Goal: Transaction & Acquisition: Obtain resource

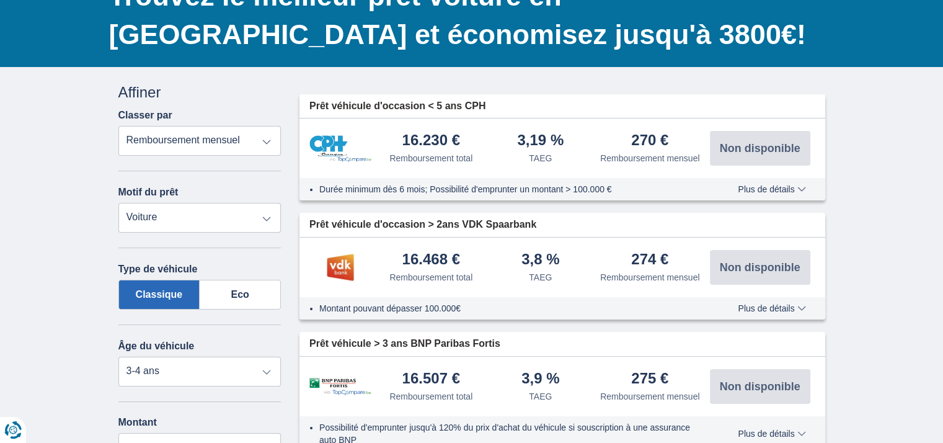
scroll to position [117, 0]
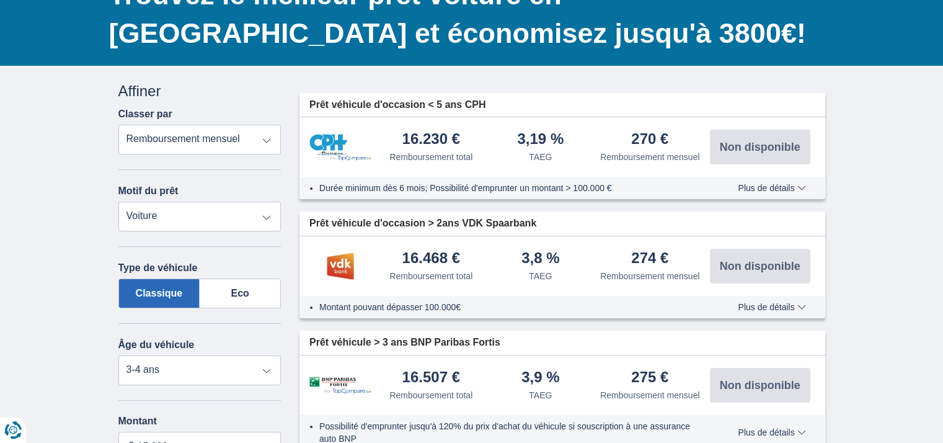
click at [182, 136] on select "Remboursement total TAEG Remboursement mensuel" at bounding box center [199, 140] width 163 height 30
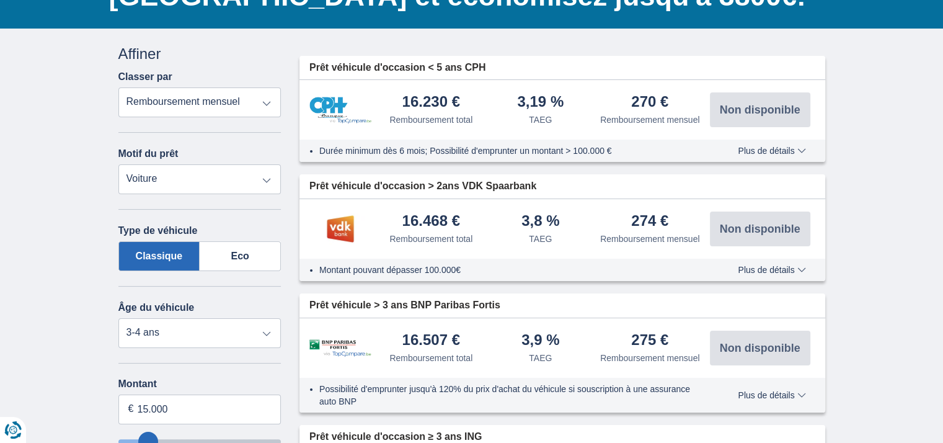
click at [213, 193] on div "Annuler Filtres Affiner Classer par Remboursement total TAEG Remboursement mens…" at bounding box center [199, 405] width 163 height 725
click at [213, 189] on select "Prêt personnel Voiture Moto / vélo Caravane / mobilhome Travaux Energie Rachat …" at bounding box center [199, 179] width 163 height 30
select select "moto"
click at [118, 164] on select "Prêt personnel Voiture Moto / vélo Caravane / mobilhome Travaux Energie Rachat …" at bounding box center [199, 179] width 163 height 30
select select "new"
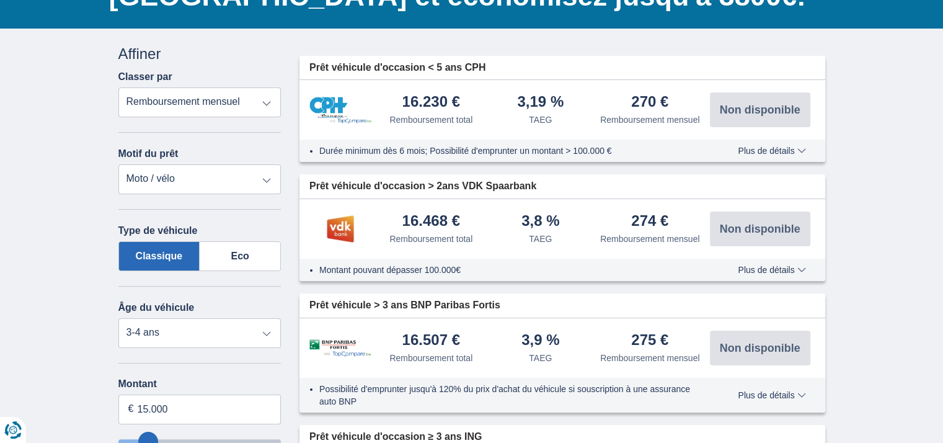
type input "15.000"
type input "15250"
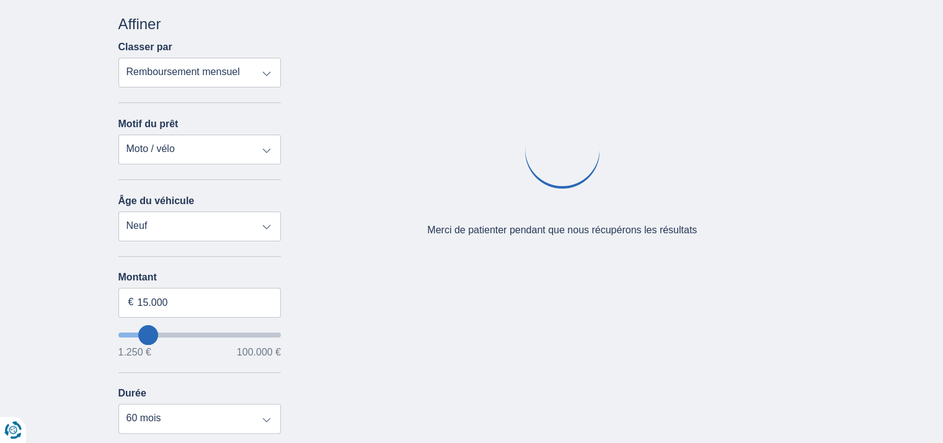
scroll to position [185, 0]
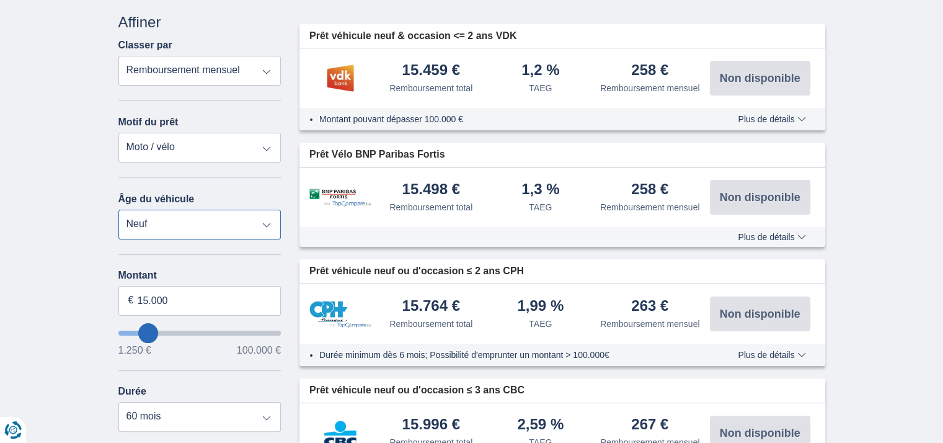
click at [188, 223] on select "Neuf 0-1 ans 1-2 ans 2-3 ans 3-4 ans 4-5 ans 5+ ans" at bounding box center [199, 225] width 163 height 30
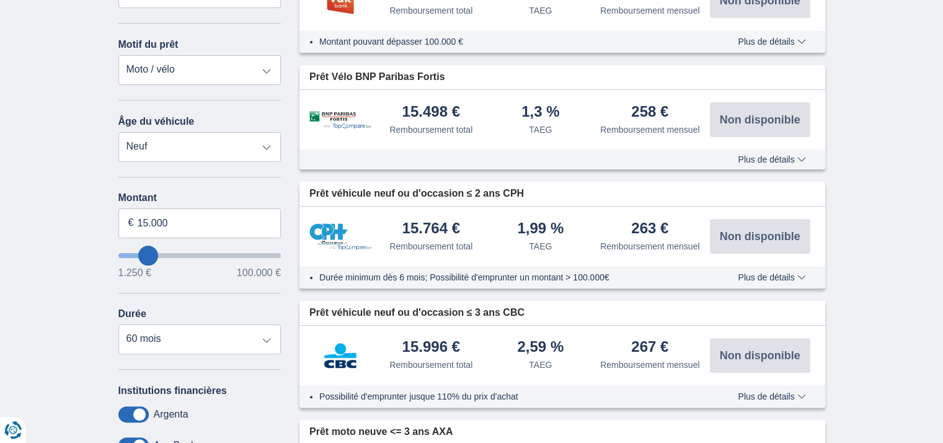
scroll to position [262, 0]
type input "14.250"
type input "14250"
type input "13.250"
type input "12250"
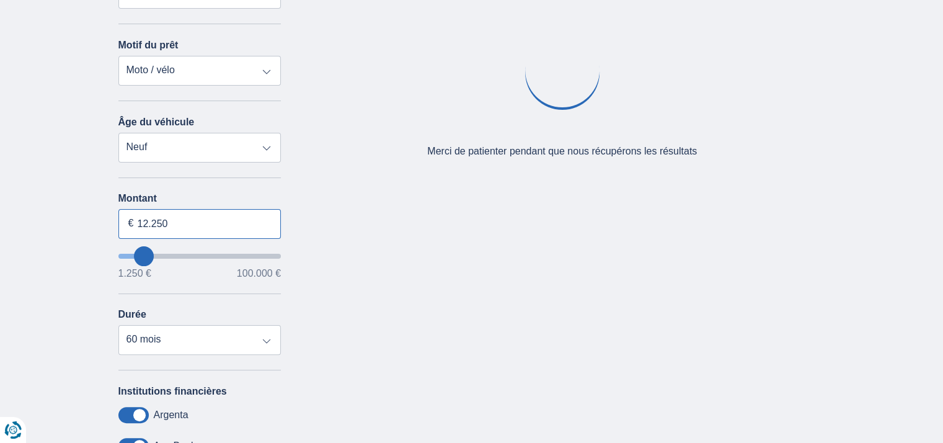
click at [149, 223] on input "12.250" at bounding box center [199, 224] width 163 height 30
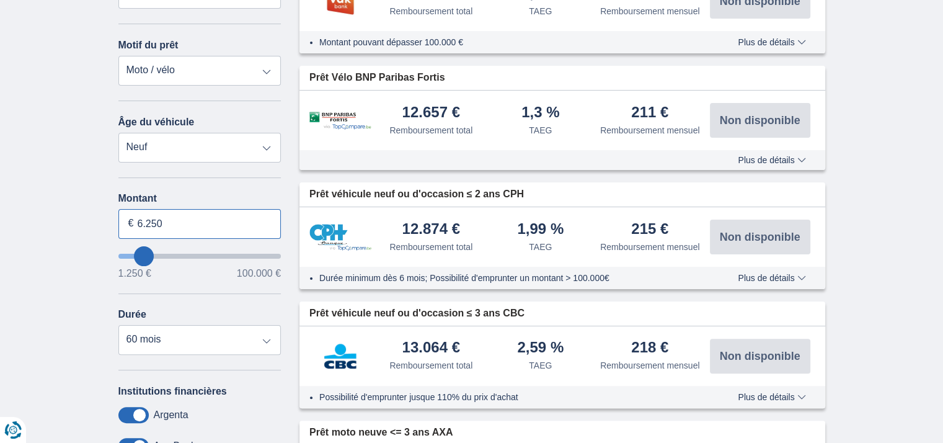
type input "6.250"
type input "6250"
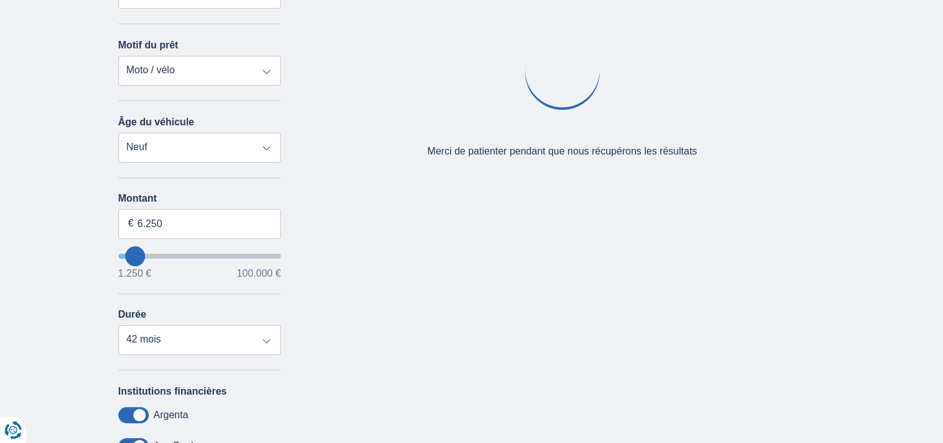
click at [79, 249] on div "× widget.non-eligible-application.title widget.non-eligible-application.text no…" at bounding box center [471, 275] width 943 height 711
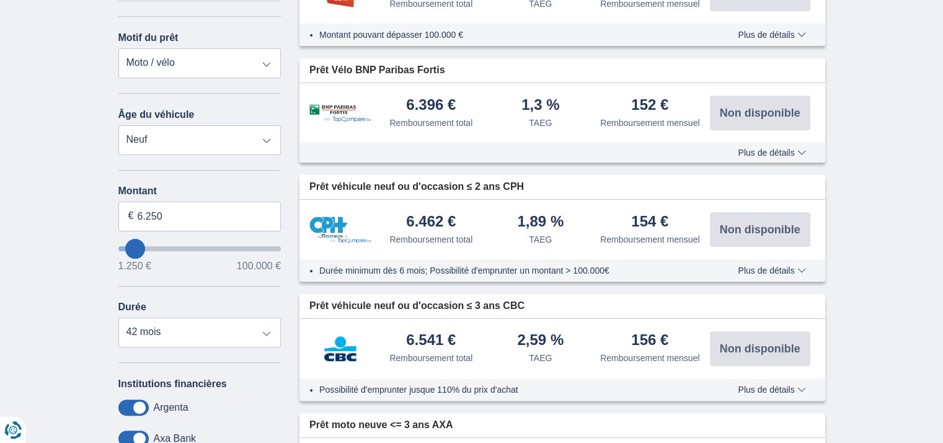
scroll to position [273, 0]
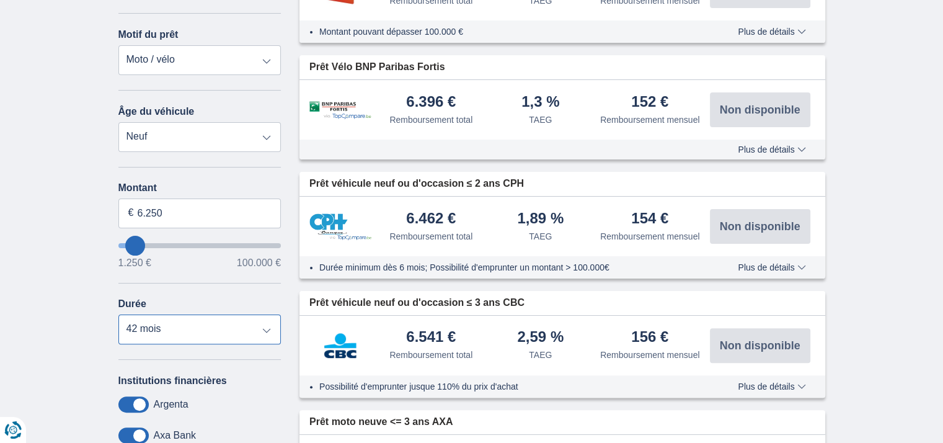
click at [156, 317] on select "12 mois 18 mois 24 mois 30 mois 36 mois 42 mois" at bounding box center [199, 329] width 163 height 30
click at [118, 314] on select "12 mois 18 mois 24 mois 30 mois 36 mois 42 mois" at bounding box center [199, 329] width 163 height 30
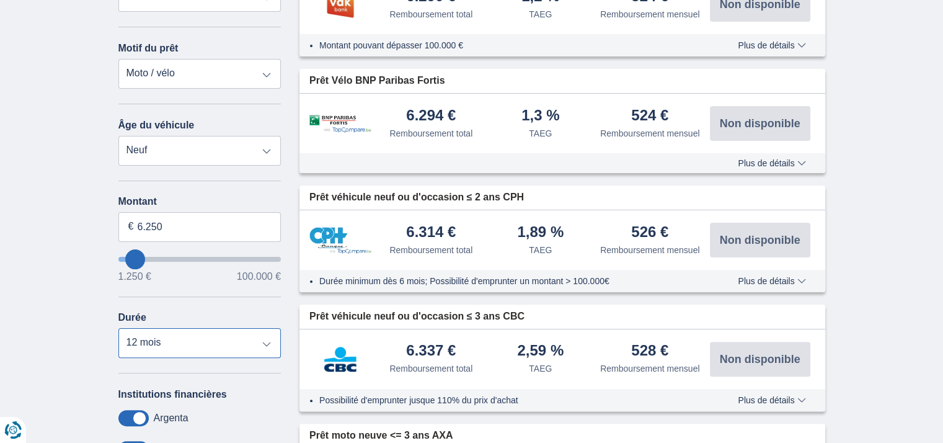
scroll to position [258, 0]
click at [239, 335] on select "12 mois 18 mois 24 mois 30 mois 36 mois 42 mois" at bounding box center [199, 344] width 163 height 30
select select "24"
click at [118, 329] on select "12 mois 18 mois 24 mois 30 mois 36 mois 42 mois" at bounding box center [199, 344] width 163 height 30
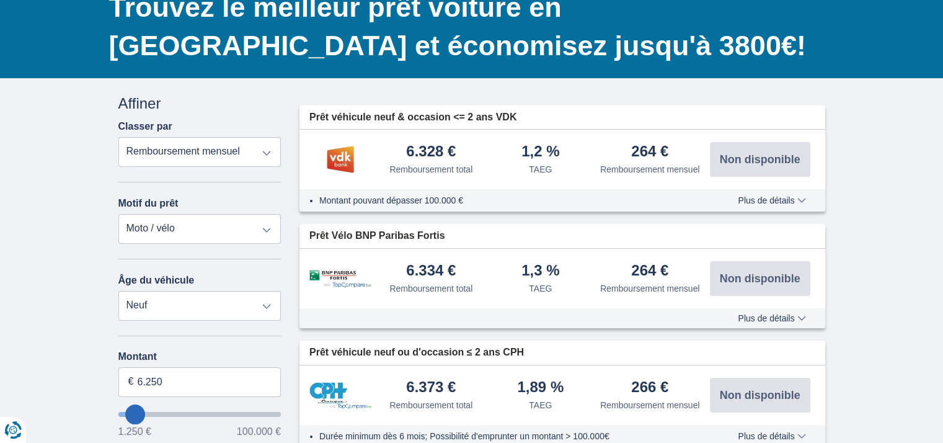
scroll to position [148, 0]
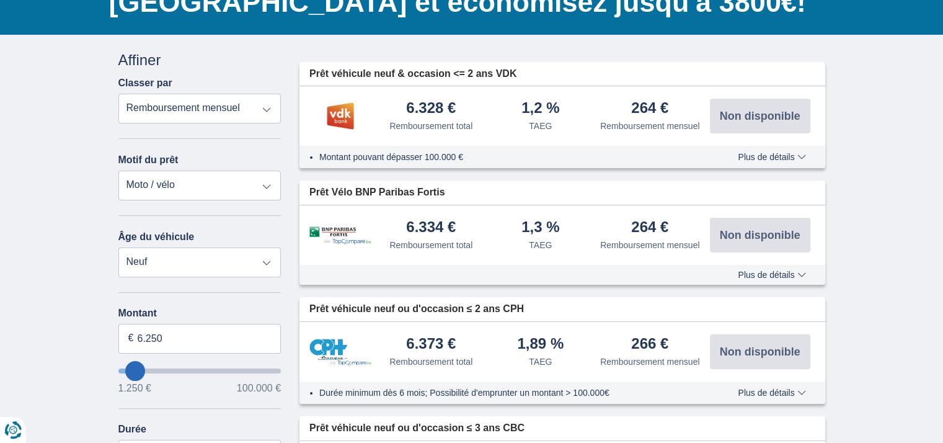
click at [751, 152] on span "Plus de détails" at bounding box center [772, 156] width 68 height 9
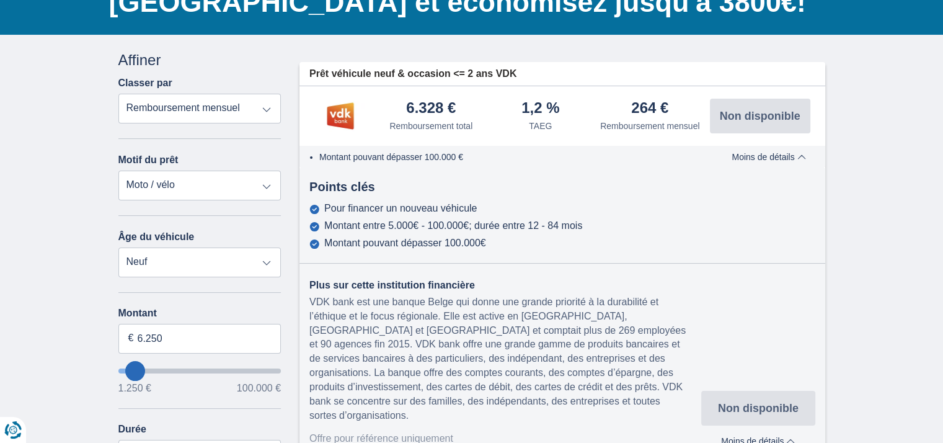
click at [751, 152] on span "Moins de détails" at bounding box center [768, 156] width 74 height 9
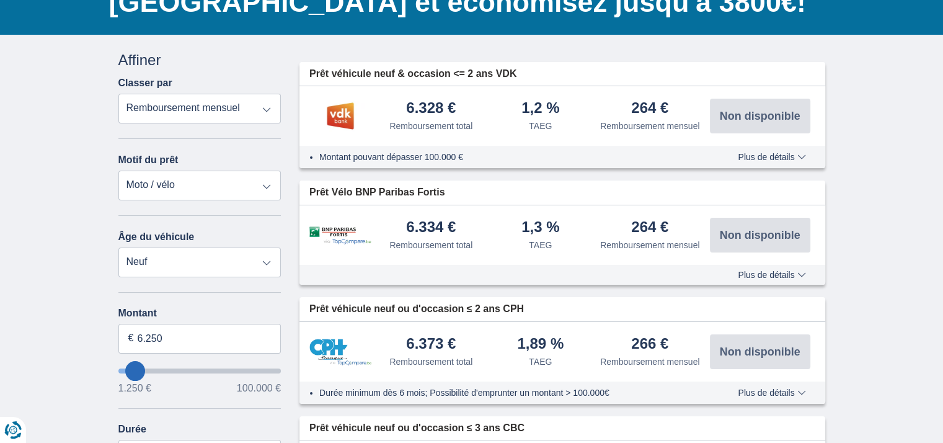
click at [760, 270] on span "Plus de détails" at bounding box center [772, 274] width 68 height 9
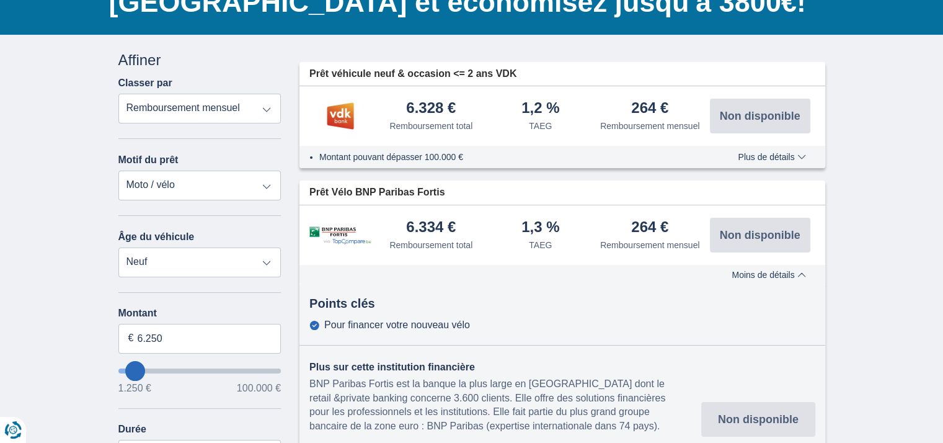
click at [760, 270] on span "Moins de détails" at bounding box center [768, 274] width 74 height 9
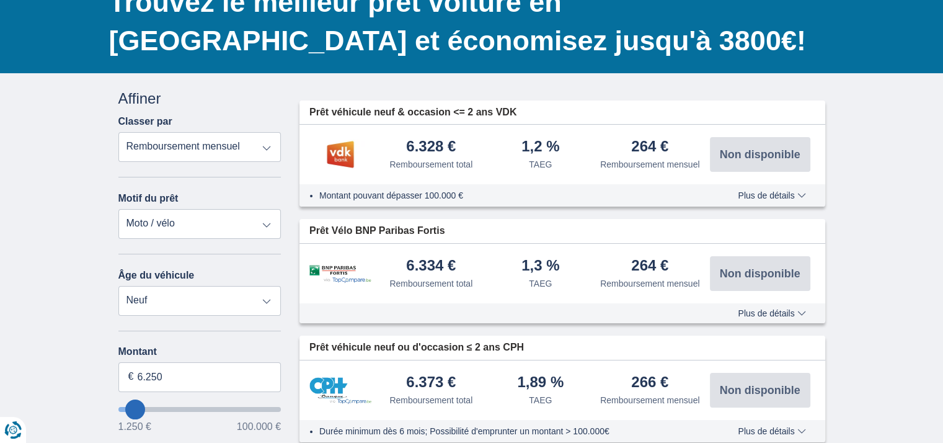
scroll to position [112, 0]
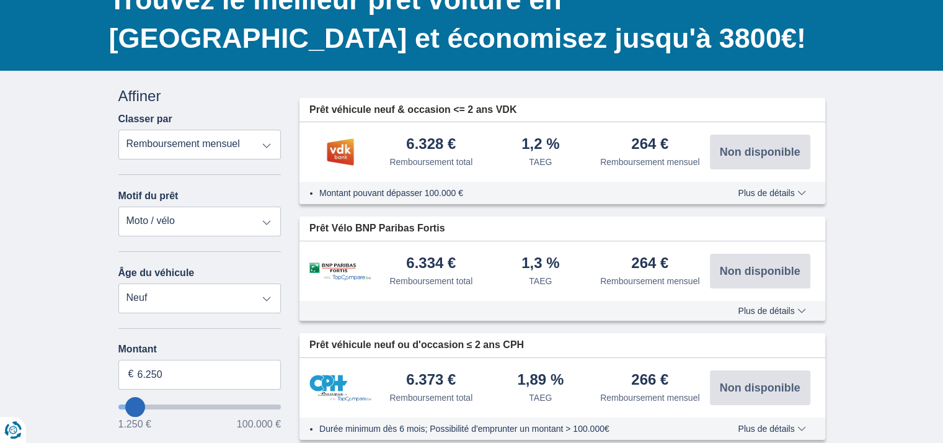
click at [763, 312] on span "Plus de détails" at bounding box center [772, 310] width 68 height 9
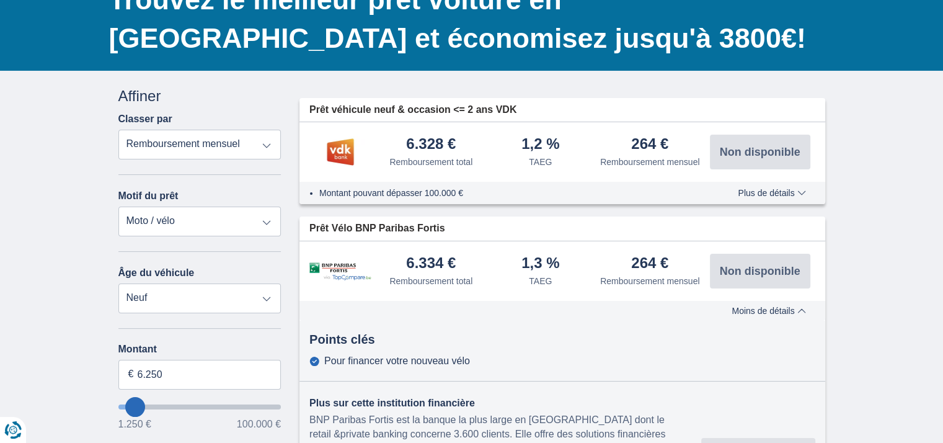
click at [763, 312] on span "Moins de détails" at bounding box center [768, 310] width 74 height 9
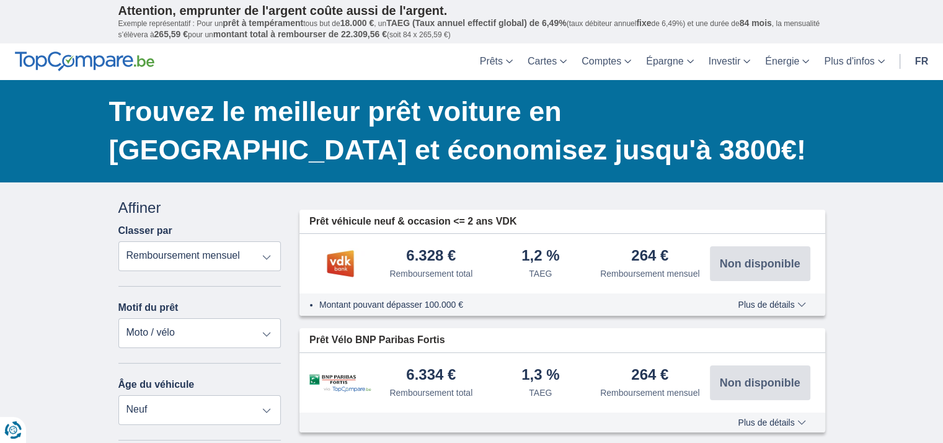
scroll to position [154, 0]
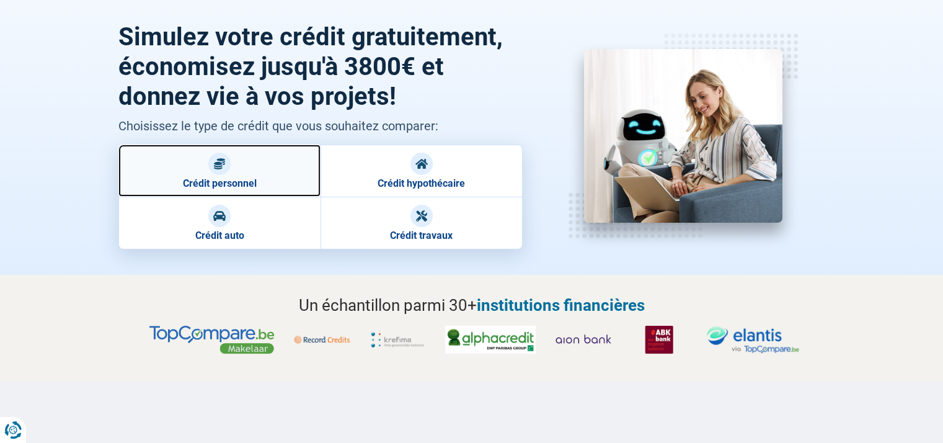
click at [237, 168] on link "Crédit personnel" at bounding box center [219, 170] width 202 height 52
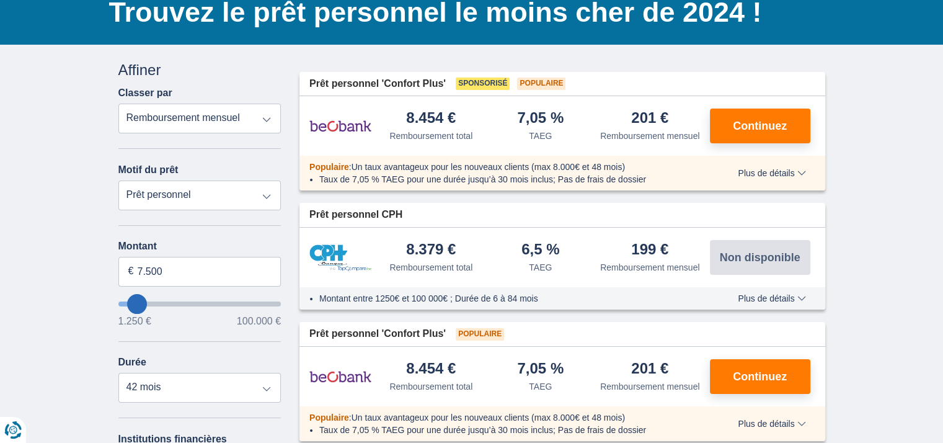
scroll to position [102, 0]
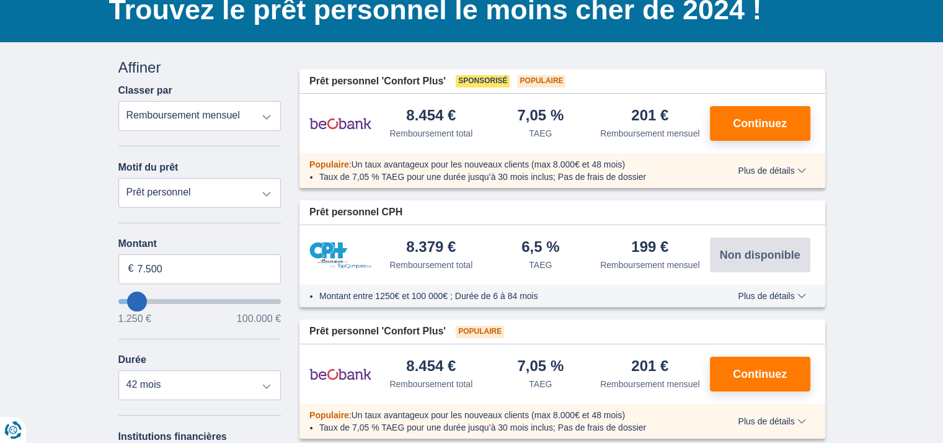
click at [243, 190] on select "Prêt personnel Voiture Moto / vélo Caravane / mobilhome Travaux Energie Rachat …" at bounding box center [199, 193] width 163 height 30
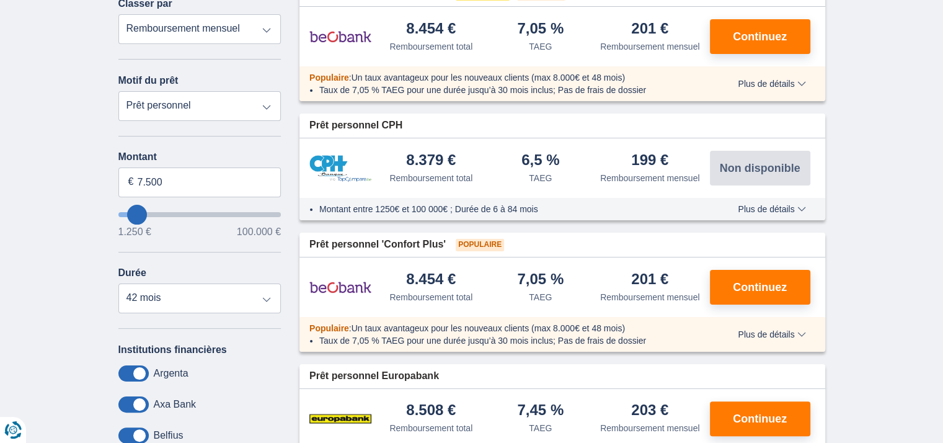
scroll to position [208, 0]
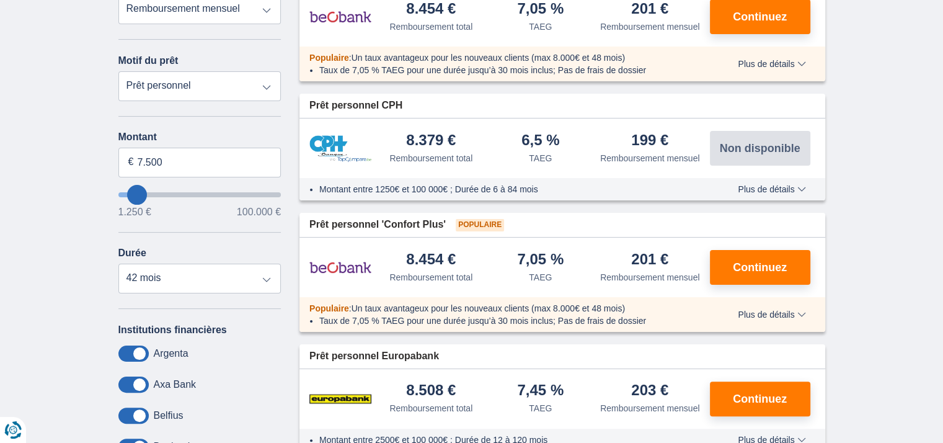
click at [176, 79] on select "Prêt personnel Voiture Moto / vélo Caravane / mobilhome Travaux Energie Rachat …" at bounding box center [199, 86] width 163 height 30
select select "education"
click at [118, 71] on select "Prêt personnel Voiture Moto / vélo Caravane / mobilhome Travaux Energie Rachat …" at bounding box center [199, 86] width 163 height 30
type input "7.500"
type input "7250"
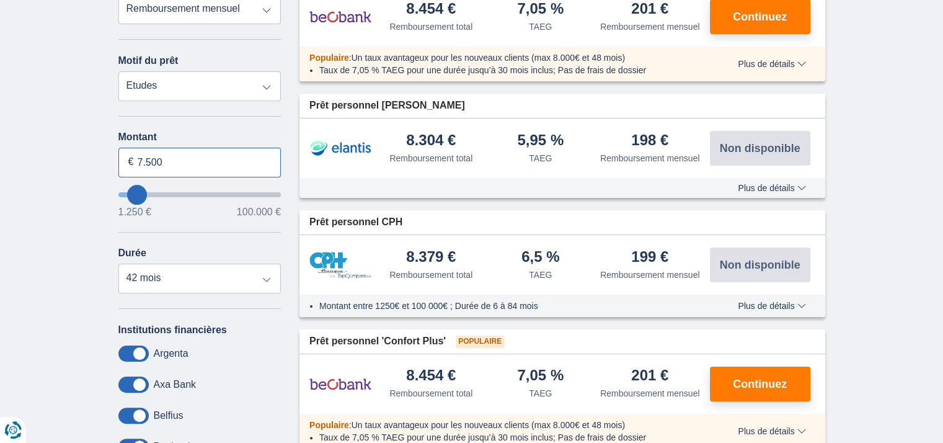
drag, startPoint x: 191, startPoint y: 152, endPoint x: 114, endPoint y: 159, distance: 77.2
click at [114, 159] on div "Annuler Filtres Affiner Classer par Remboursement total TAEG Remboursement mens…" at bounding box center [200, 245] width 182 height 590
type input "80.000"
type input "80250"
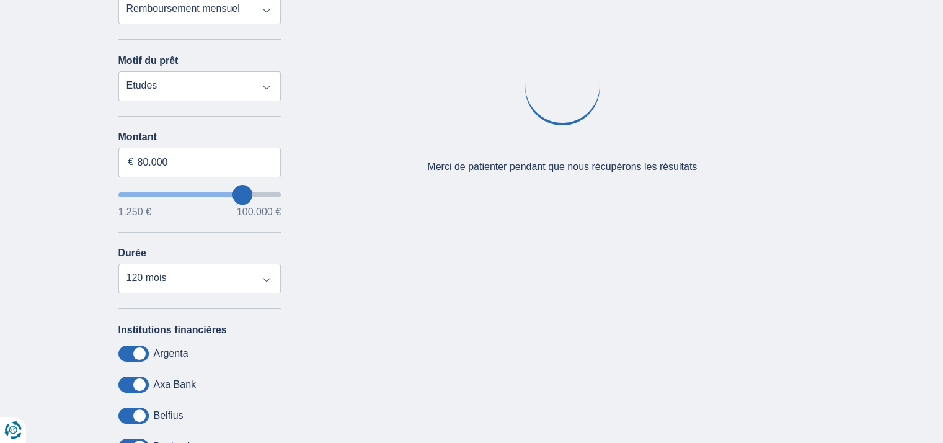
click at [74, 247] on div "× widget.non-eligible-application.title widget.non-eligible-application.text no…" at bounding box center [471, 253] width 943 height 634
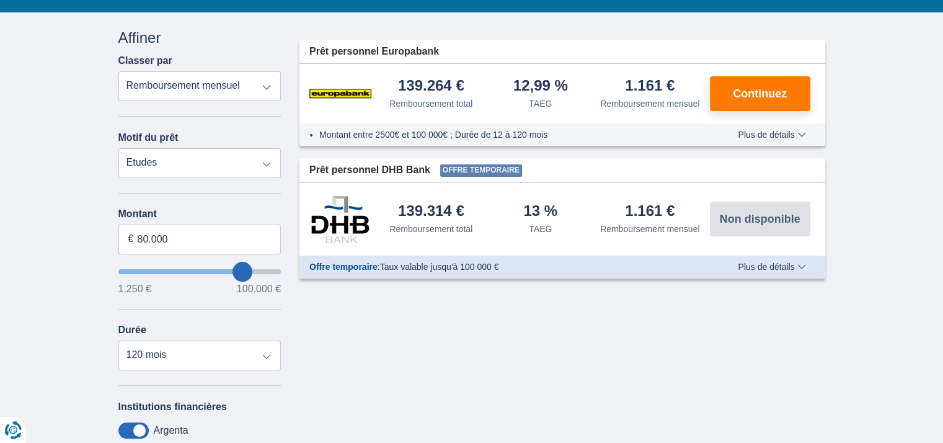
scroll to position [126, 0]
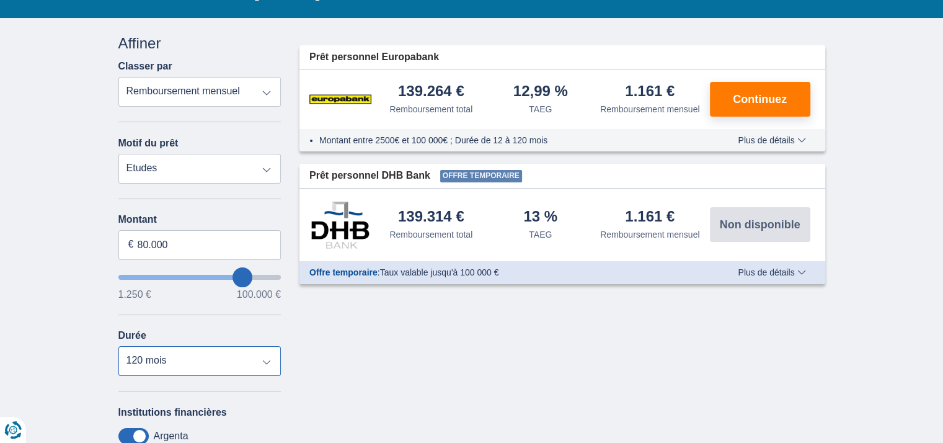
click at [179, 371] on select "12 mois 18 mois 24 mois 30 mois 36 mois 42 mois 48 mois 60 mois 72 mois 84 mois…" at bounding box center [199, 361] width 163 height 30
click at [118, 346] on select "12 mois 18 mois 24 mois 30 mois 36 mois 42 mois 48 mois 60 mois 72 mois 84 mois…" at bounding box center [199, 361] width 163 height 30
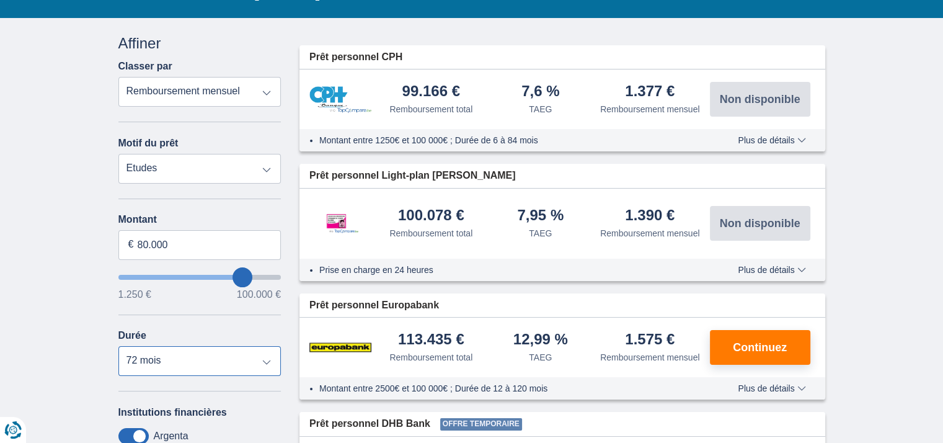
click at [217, 373] on select "12 mois 18 mois 24 mois 30 mois 36 mois 42 mois 48 mois 60 mois 72 mois 84 mois…" at bounding box center [199, 361] width 163 height 30
click at [206, 355] on select "12 mois 18 mois 24 mois 30 mois 36 mois 42 mois 48 mois 60 mois 72 mois 84 mois…" at bounding box center [199, 361] width 163 height 30
click at [118, 346] on select "12 mois 18 mois 24 mois 30 mois 36 mois 42 mois 48 mois 60 mois 72 mois 84 mois…" at bounding box center [199, 361] width 163 height 30
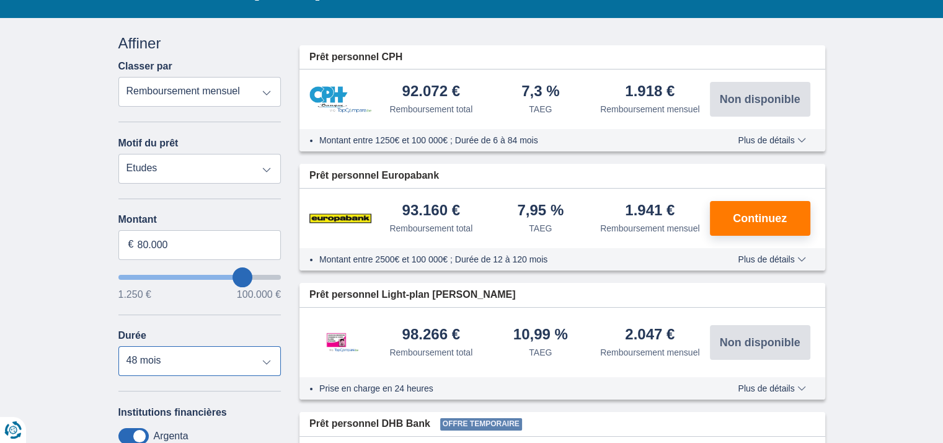
scroll to position [164, 0]
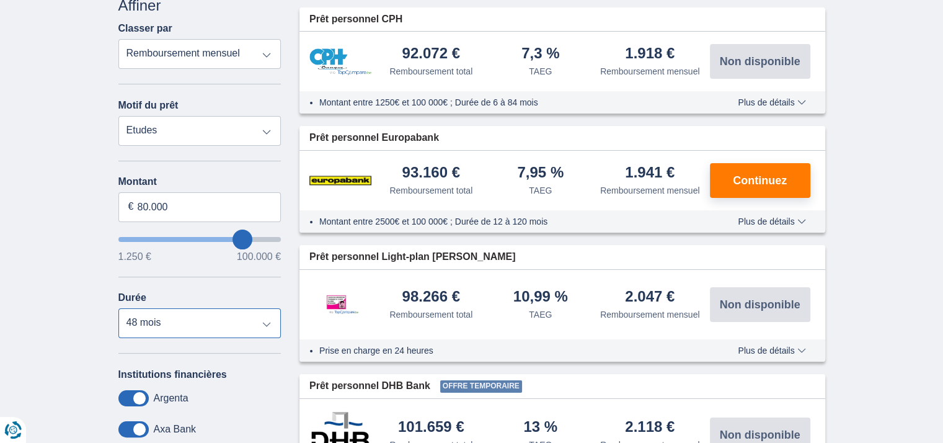
click at [194, 335] on select "12 mois 18 mois 24 mois 30 mois 36 mois 42 mois 48 mois 60 mois 72 mois 84 mois…" at bounding box center [199, 323] width 163 height 30
click at [118, 308] on select "12 mois 18 mois 24 mois 30 mois 36 mois 42 mois 48 mois 60 mois 72 mois 84 mois…" at bounding box center [199, 323] width 163 height 30
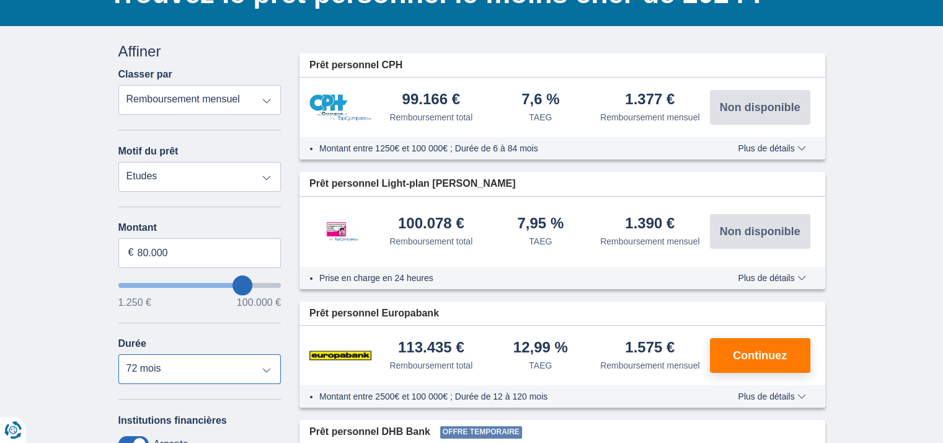
scroll to position [117, 0]
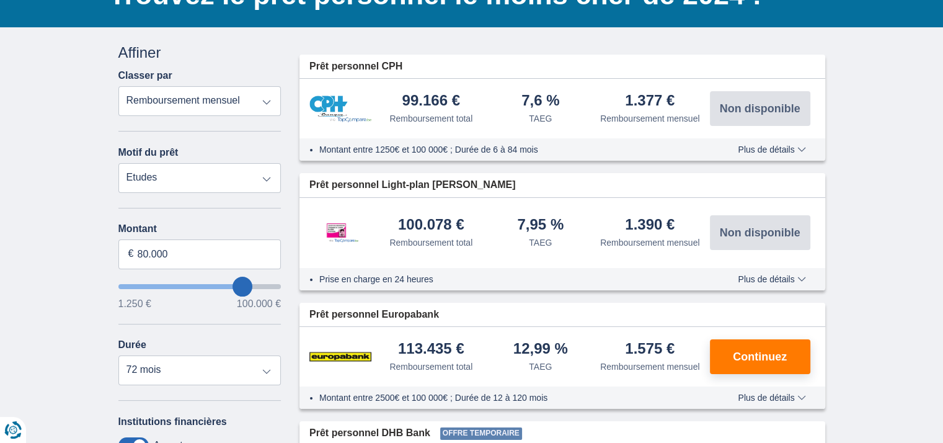
drag, startPoint x: 624, startPoint y: 102, endPoint x: 696, endPoint y: 98, distance: 72.7
click at [696, 98] on div "1.377 € Remboursement mensuel" at bounding box center [650, 109] width 110 height 32
drag, startPoint x: 696, startPoint y: 98, endPoint x: 627, endPoint y: 99, distance: 68.8
click at [627, 99] on div "1.377 €" at bounding box center [650, 101] width 50 height 17
click at [617, 95] on div "1.377 € Remboursement mensuel" at bounding box center [650, 109] width 110 height 32
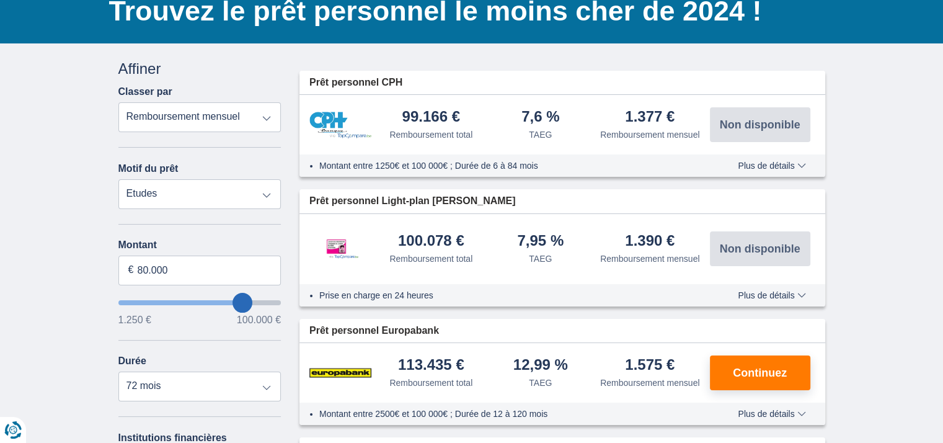
scroll to position [99, 0]
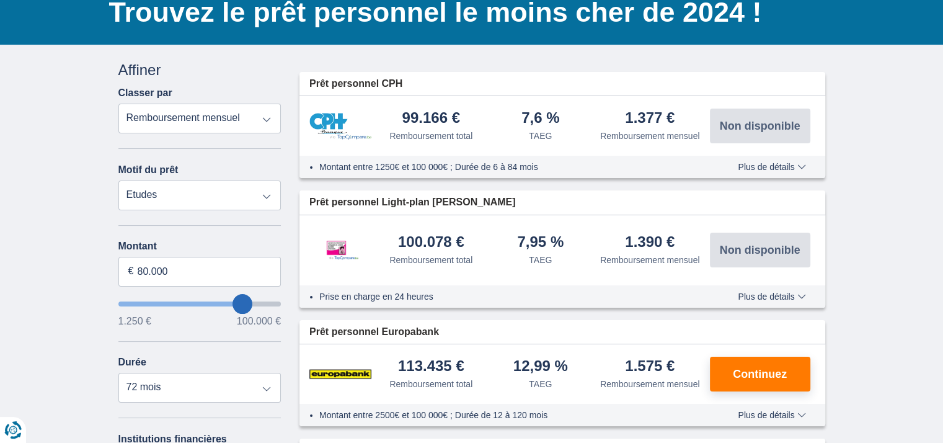
click at [767, 163] on span "Plus de détails" at bounding box center [772, 166] width 68 height 9
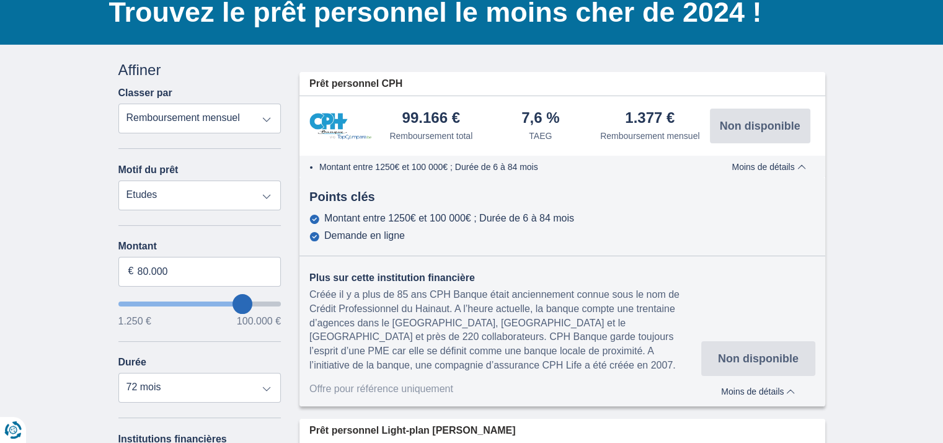
click at [774, 168] on span "Moins de détails" at bounding box center [768, 166] width 74 height 9
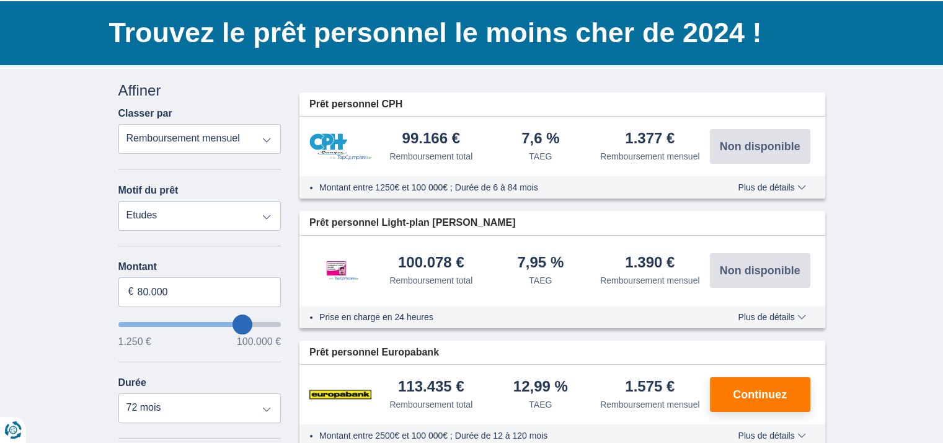
scroll to position [179, 0]
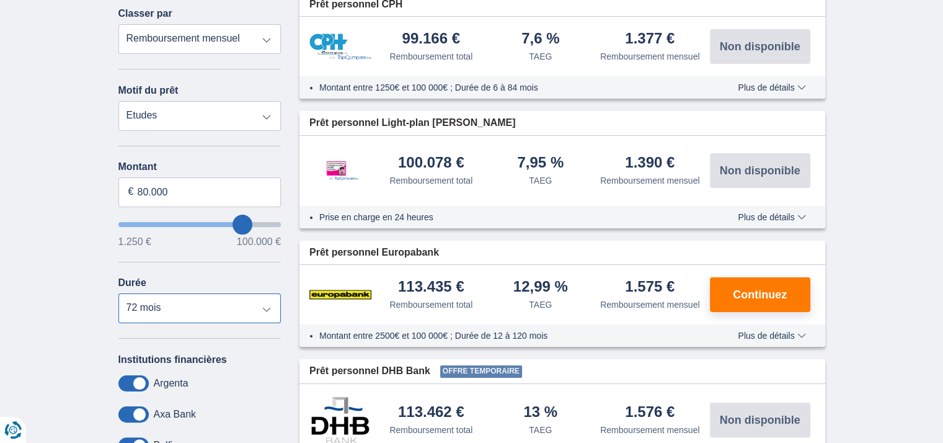
click at [250, 306] on select "12 mois 18 mois 24 mois 30 mois 36 mois 42 mois 48 mois 60 mois 72 mois 84 mois…" at bounding box center [199, 308] width 163 height 30
click at [118, 293] on select "12 mois 18 mois 24 mois 30 mois 36 mois 42 mois 48 mois 60 mois 72 mois 84 mois…" at bounding box center [199, 308] width 163 height 30
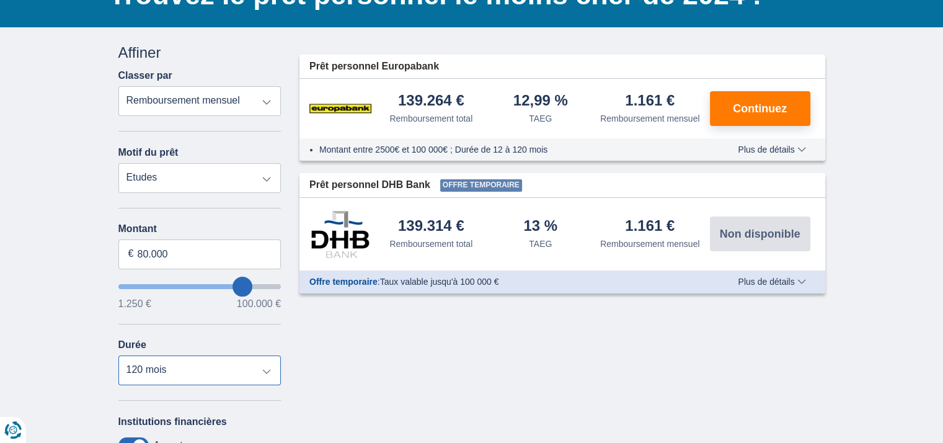
scroll to position [116, 0]
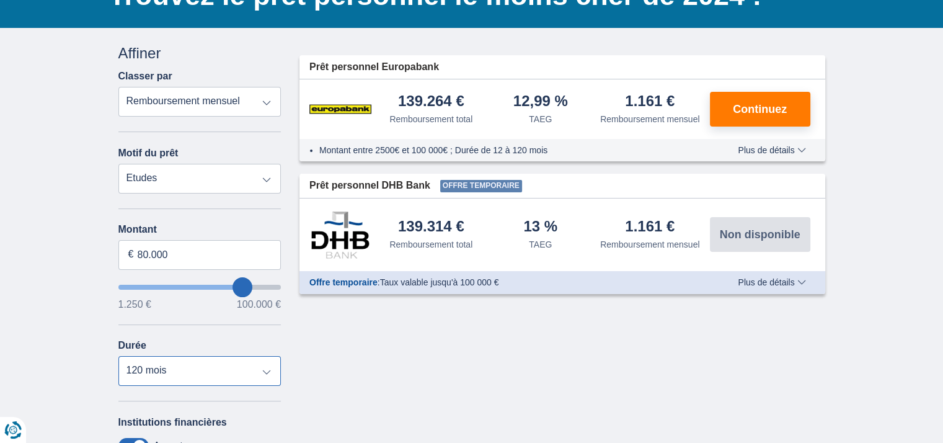
click at [258, 380] on select "12 mois 18 mois 24 mois 30 mois 36 mois 42 mois 48 mois 60 mois 72 mois 84 mois…" at bounding box center [199, 371] width 163 height 30
click at [118, 356] on select "12 mois 18 mois 24 mois 30 mois 36 mois 42 mois 48 mois 60 mois 72 mois 84 mois…" at bounding box center [199, 371] width 163 height 30
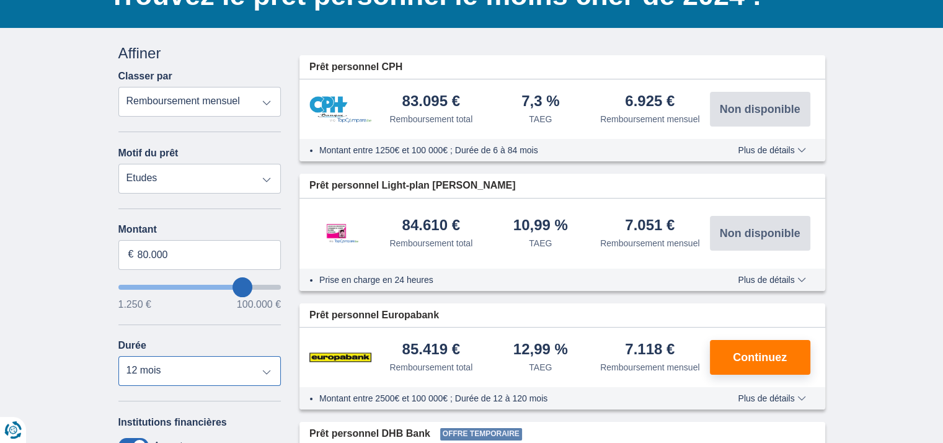
click at [249, 372] on select "12 mois 18 mois 24 mois 30 mois 36 mois 42 mois 48 mois 60 mois 72 mois 84 mois…" at bounding box center [199, 371] width 163 height 30
select select "48"
click at [118, 356] on select "12 mois 18 mois 24 mois 30 mois 36 mois 42 mois 48 mois 60 mois 72 mois 84 mois…" at bounding box center [199, 371] width 163 height 30
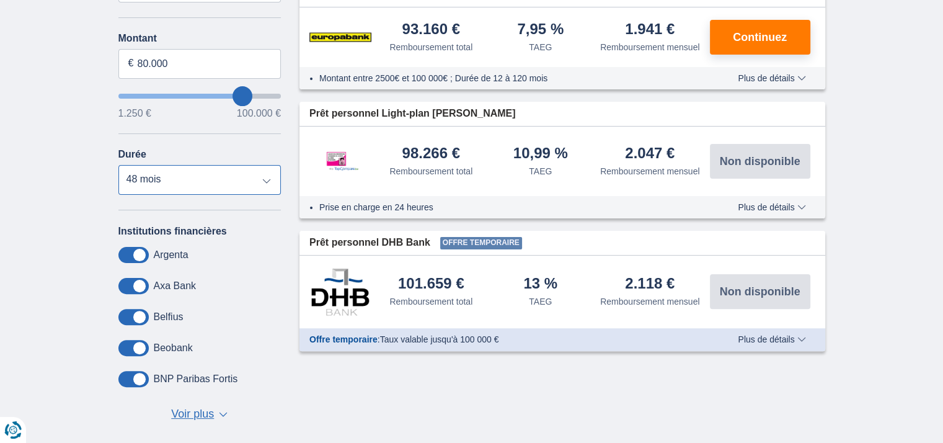
scroll to position [208, 0]
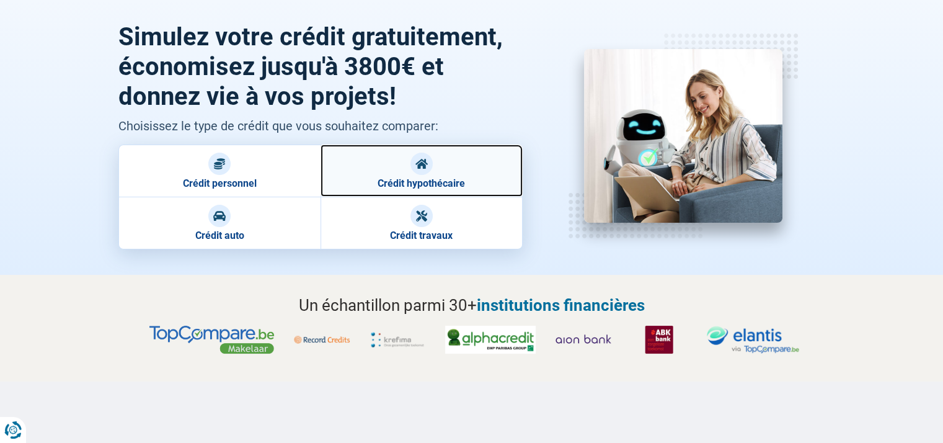
click at [430, 170] on link "Crédit hypothécaire" at bounding box center [421, 170] width 202 height 52
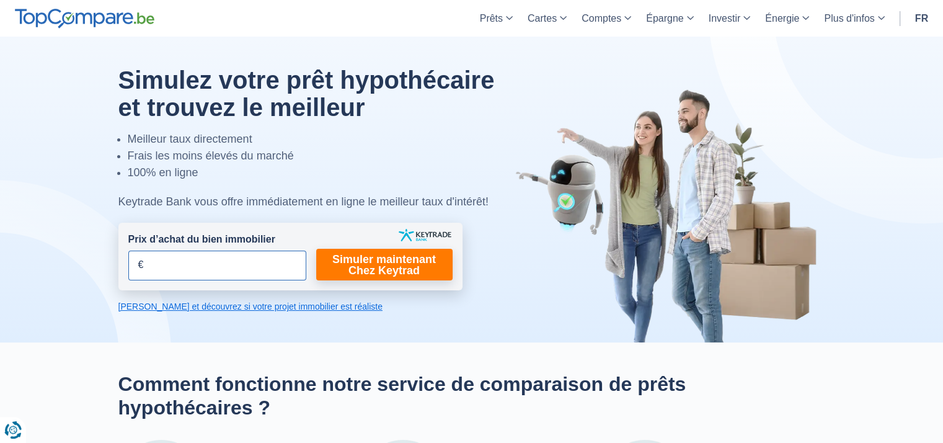
click at [221, 269] on input "Prix d’achat du bien immobilier" at bounding box center [217, 265] width 178 height 30
type input "390.000"
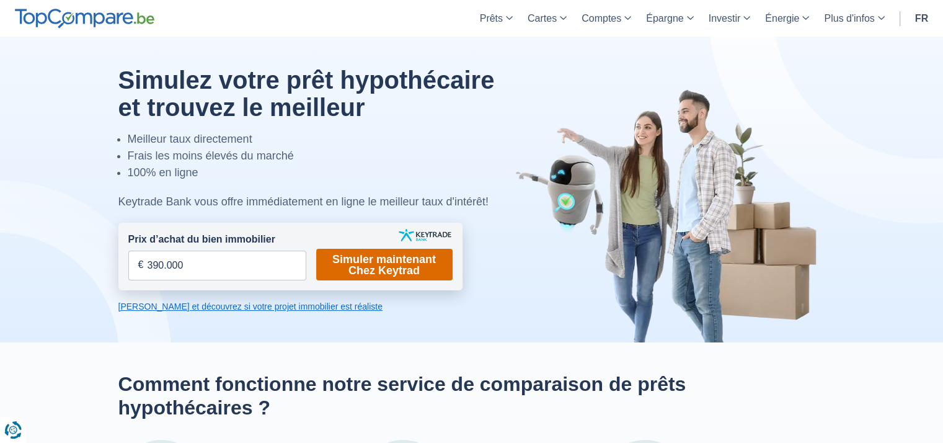
click at [337, 271] on link "Simuler maintenant Chez Keytrad" at bounding box center [384, 265] width 136 height 32
click at [366, 265] on link "Simuler maintenant Chez Keytrad" at bounding box center [384, 265] width 136 height 32
click at [342, 273] on link "Simuler maintenant Chez Keytrad" at bounding box center [384, 265] width 136 height 32
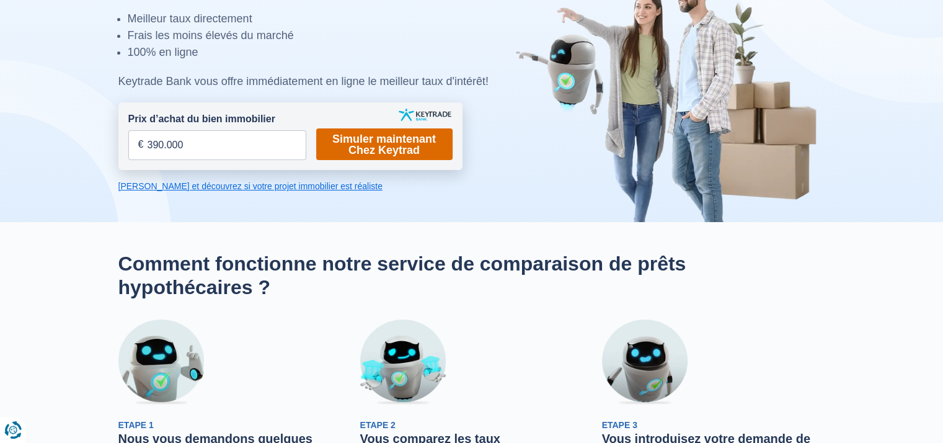
scroll to position [42, 0]
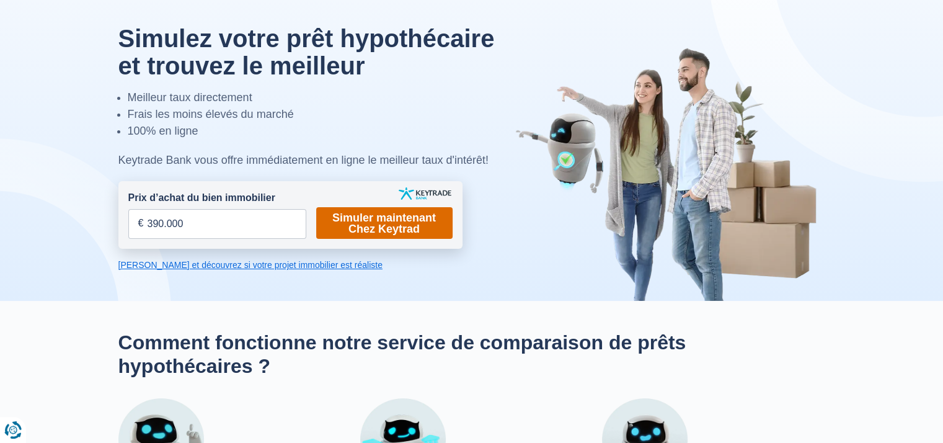
click at [349, 225] on link "Simuler maintenant Chez Keytrad" at bounding box center [384, 223] width 136 height 32
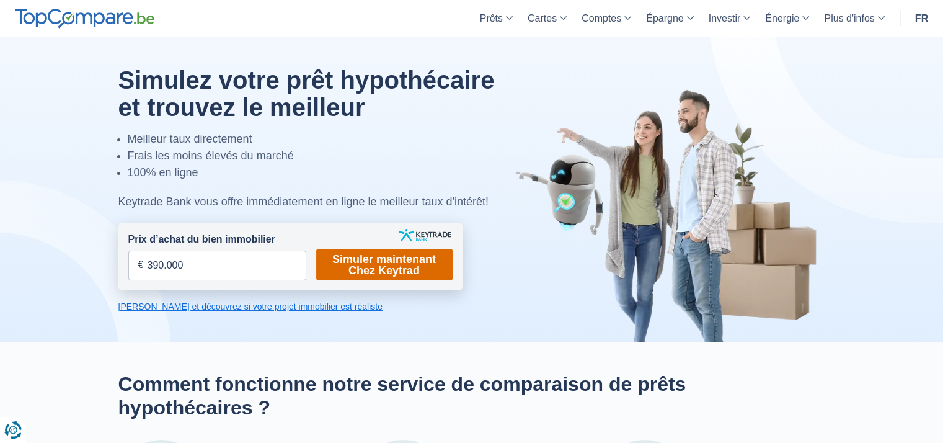
click at [355, 256] on link "Simuler maintenant Chez Keytrad" at bounding box center [384, 265] width 136 height 32
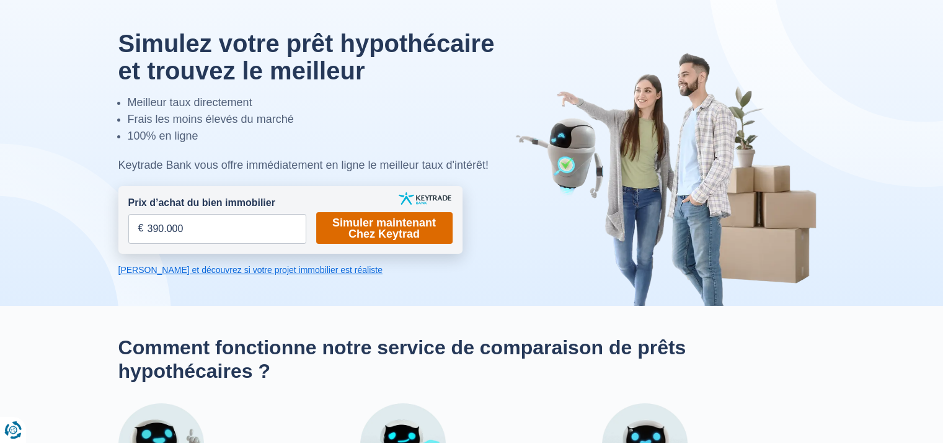
scroll to position [27, 0]
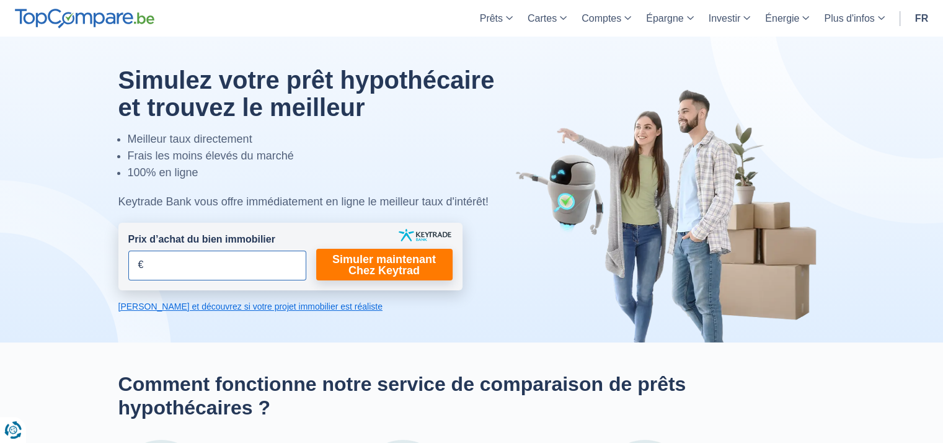
click at [243, 270] on input "Prix d’achat du bien immobilier" at bounding box center [217, 265] width 178 height 30
type input "390.000"
click at [226, 309] on link "Calculez et découvrez si votre projet immobilier est réaliste" at bounding box center [290, 306] width 344 height 12
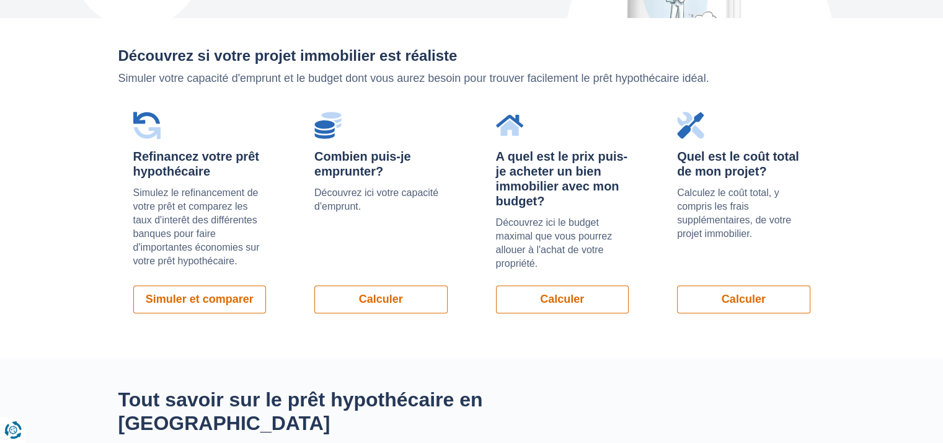
scroll to position [878, 0]
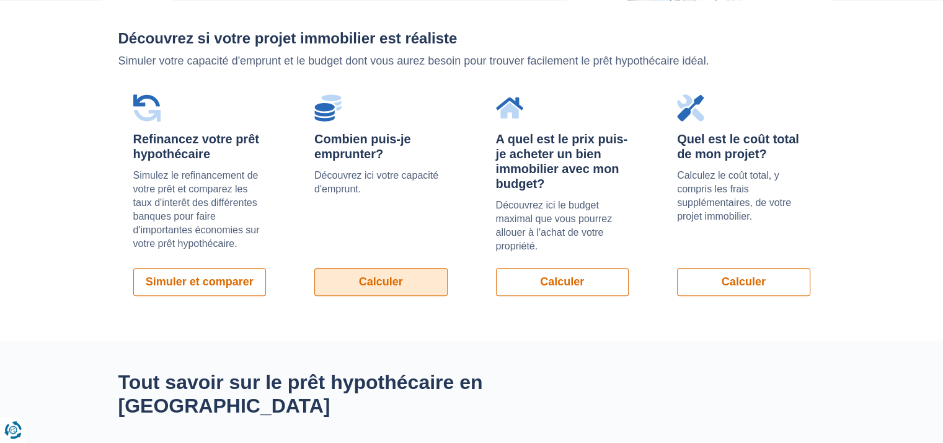
click at [345, 280] on link "Calculer" at bounding box center [380, 282] width 133 height 28
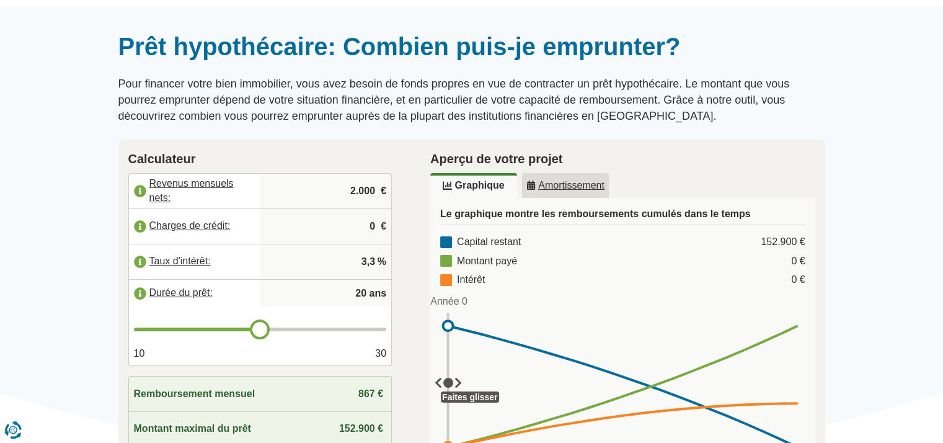
scroll to position [84, 0]
click at [347, 182] on input "2.000" at bounding box center [325, 190] width 121 height 33
type input "2.145"
click at [326, 152] on h2 "Calculateur" at bounding box center [260, 158] width 264 height 19
click at [379, 234] on input "0" at bounding box center [325, 225] width 121 height 33
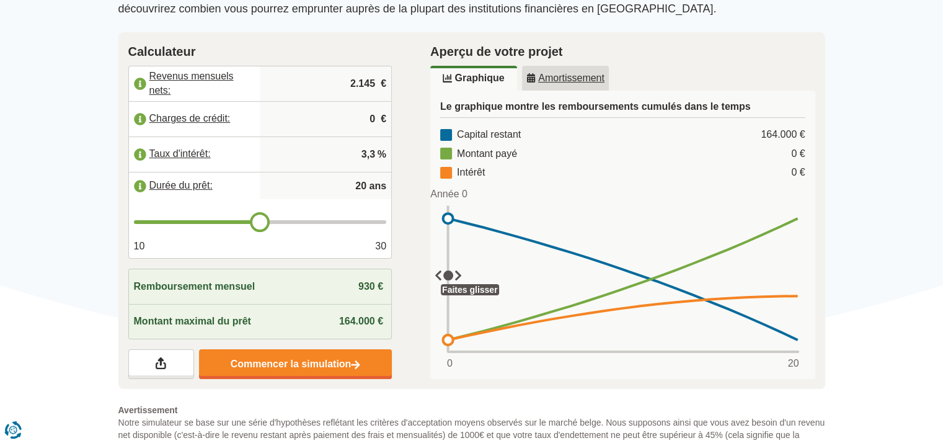
scroll to position [191, 0]
drag, startPoint x: 444, startPoint y: 268, endPoint x: 448, endPoint y: 236, distance: 31.8
click at [448, 236] on div "Capital restant 164.000 € Montant payé 0 € Intérêt 0 € Année 0 1 2 3 4 5 6 7 8 …" at bounding box center [622, 249] width 365 height 242
click at [361, 112] on input "0" at bounding box center [325, 118] width 121 height 33
type input "3"
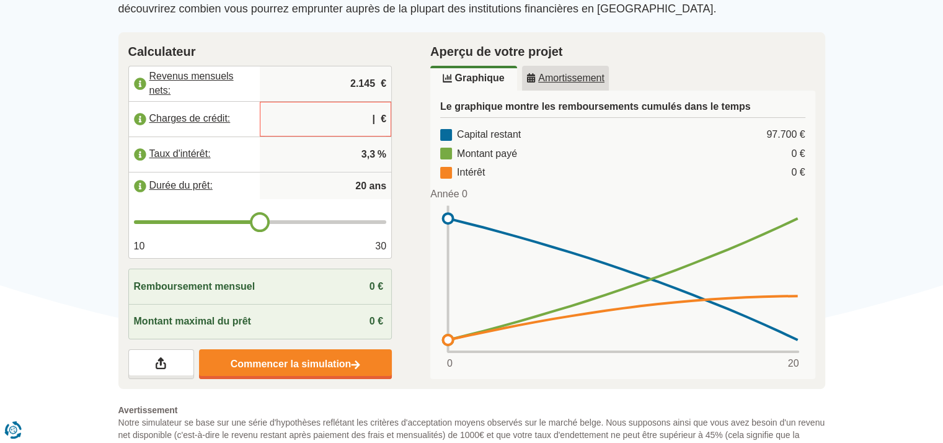
click at [395, 293] on div "Calculateur Revenus mensuels nets: 2.145 € Charges de crédit: € Taux d'intérêt:…" at bounding box center [260, 210] width 303 height 357
type input "21"
type input "22"
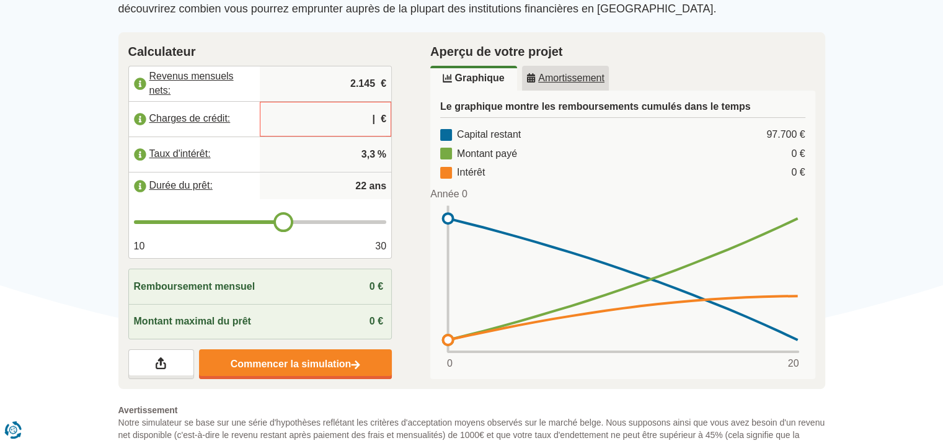
type input "23"
type input "22"
type input "21"
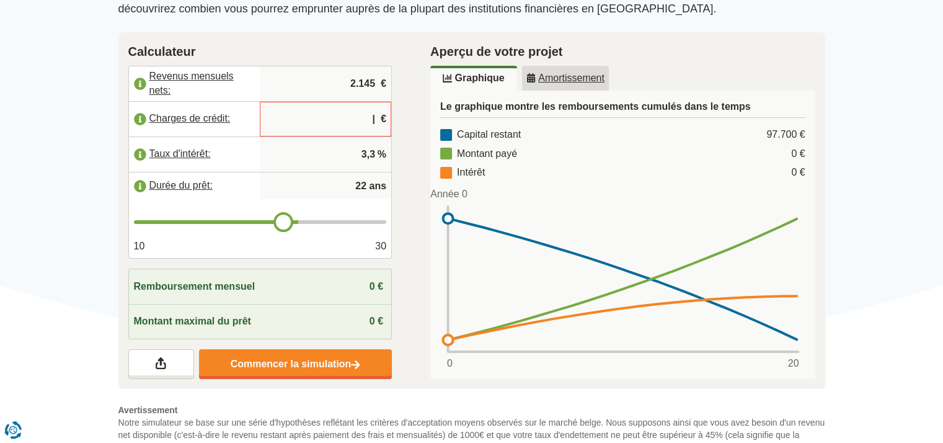
type input "21"
type input "20"
drag, startPoint x: 260, startPoint y: 214, endPoint x: 255, endPoint y: 205, distance: 10.8
click at [255, 220] on input "range" at bounding box center [260, 222] width 253 height 4
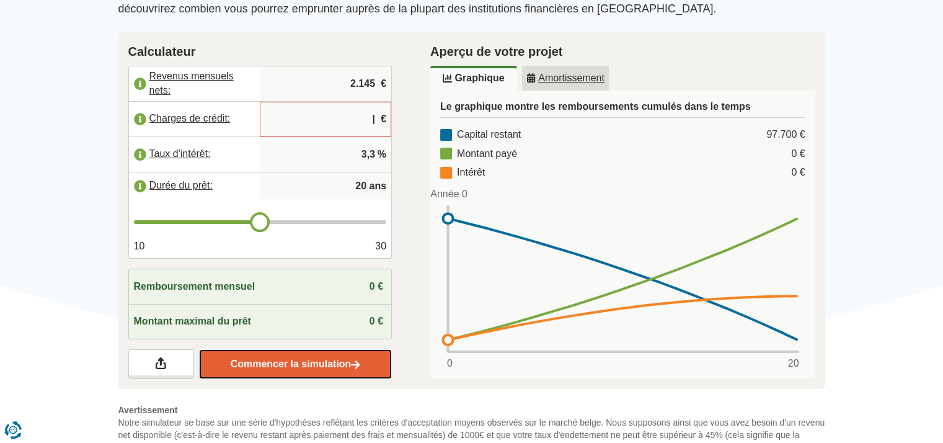
click at [288, 357] on link "Commencer la simulation" at bounding box center [295, 364] width 193 height 30
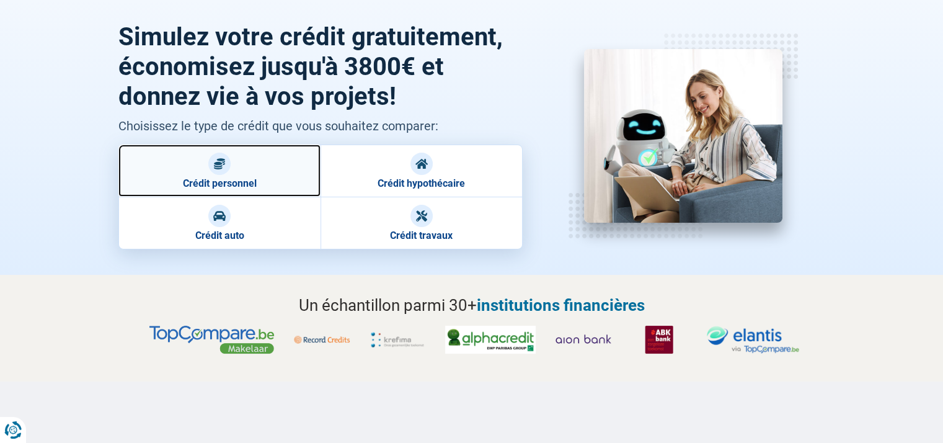
click at [198, 169] on link "Crédit personnel" at bounding box center [219, 170] width 202 height 52
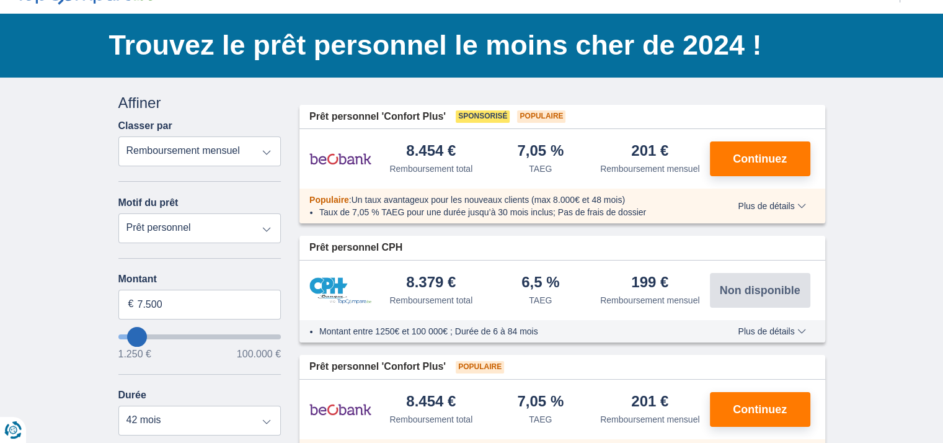
scroll to position [67, 0]
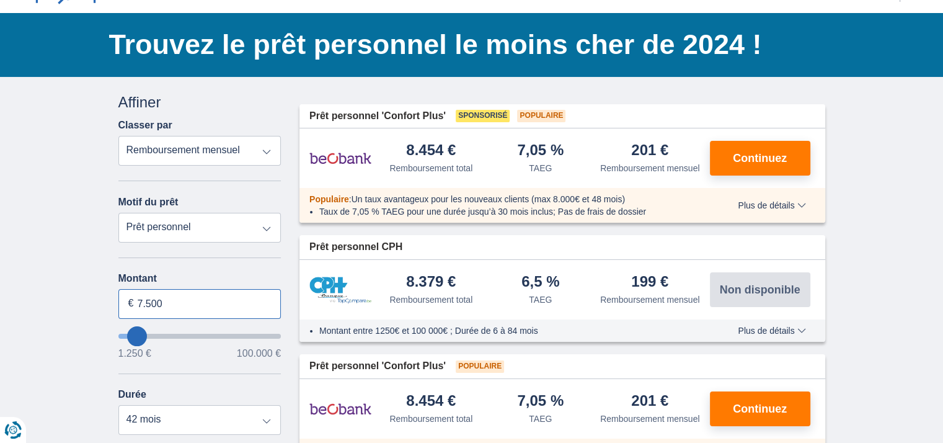
click input "7.500"
type input "7"
type input "50250"
select select "12"
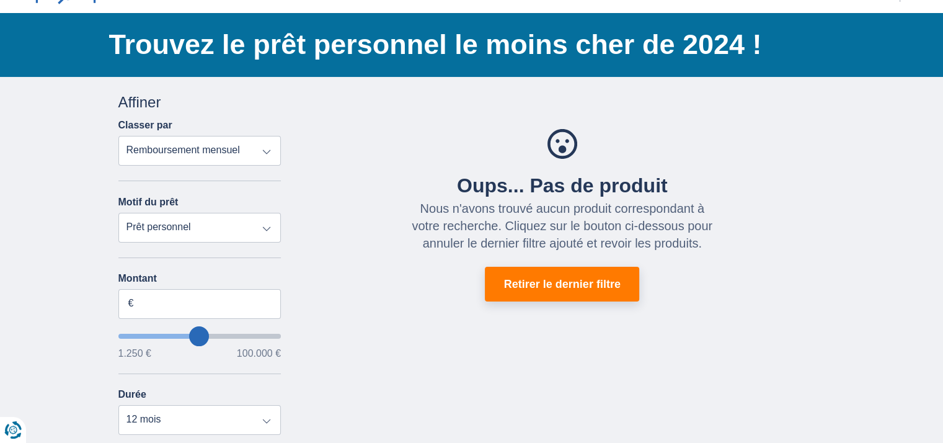
type input "50250"
